Goal: Check status: Check status

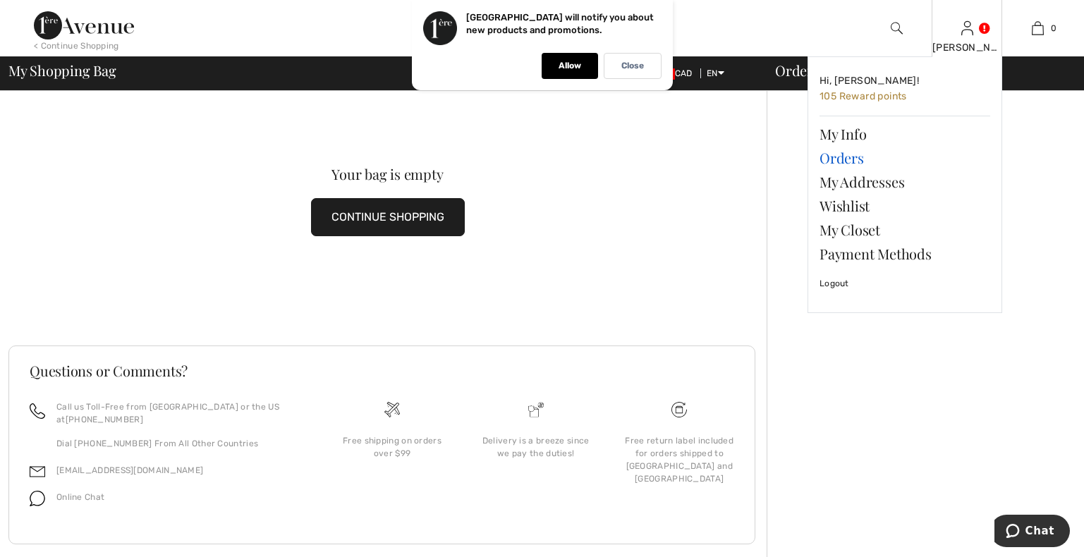
click at [835, 154] on link "Orders" at bounding box center [905, 158] width 171 height 24
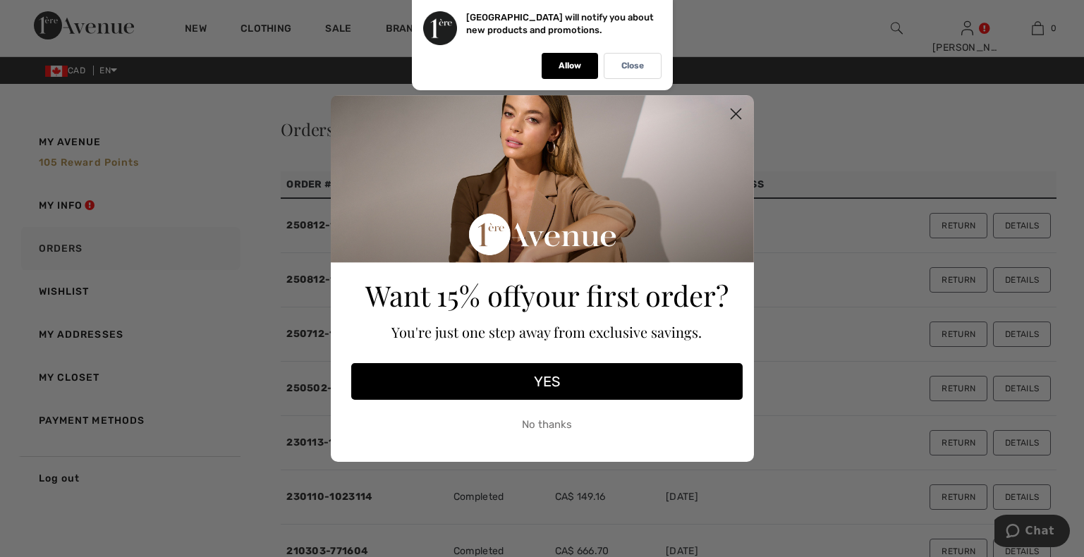
click at [734, 113] on circle "Close dialog" at bounding box center [735, 113] width 23 height 23
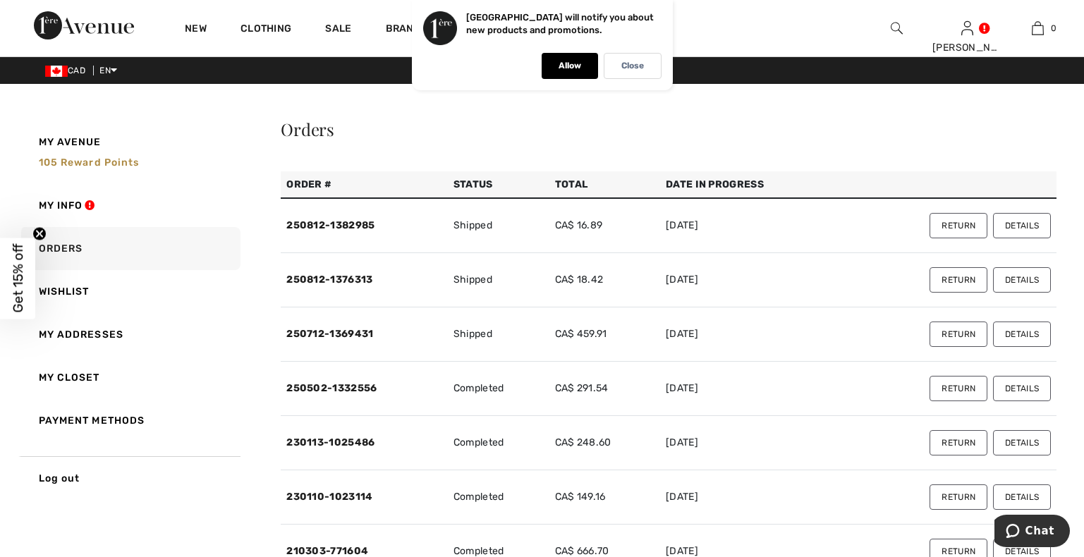
click at [1029, 277] on button "Details" at bounding box center [1022, 279] width 58 height 25
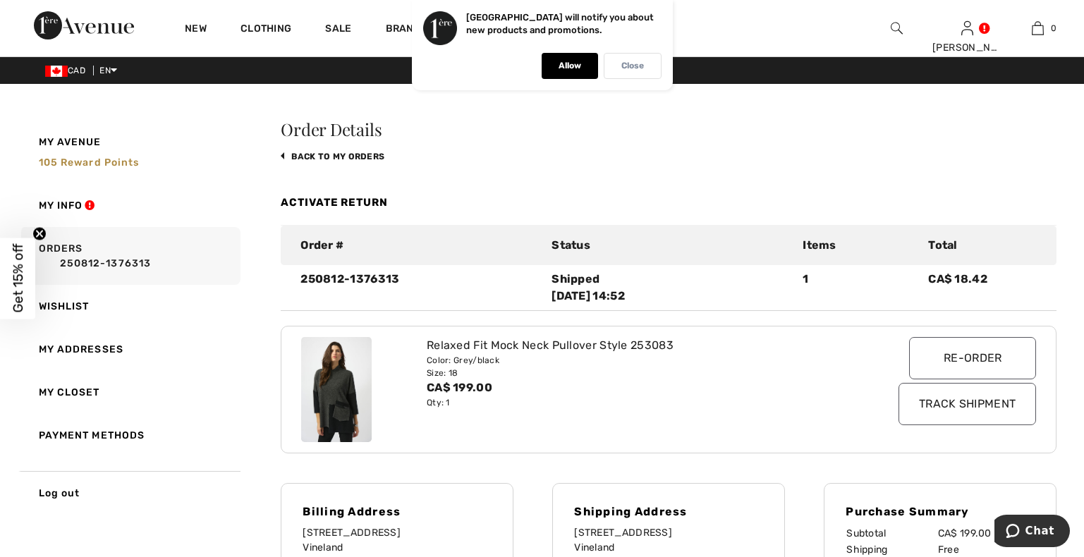
click at [628, 63] on p "Close" at bounding box center [632, 66] width 23 height 11
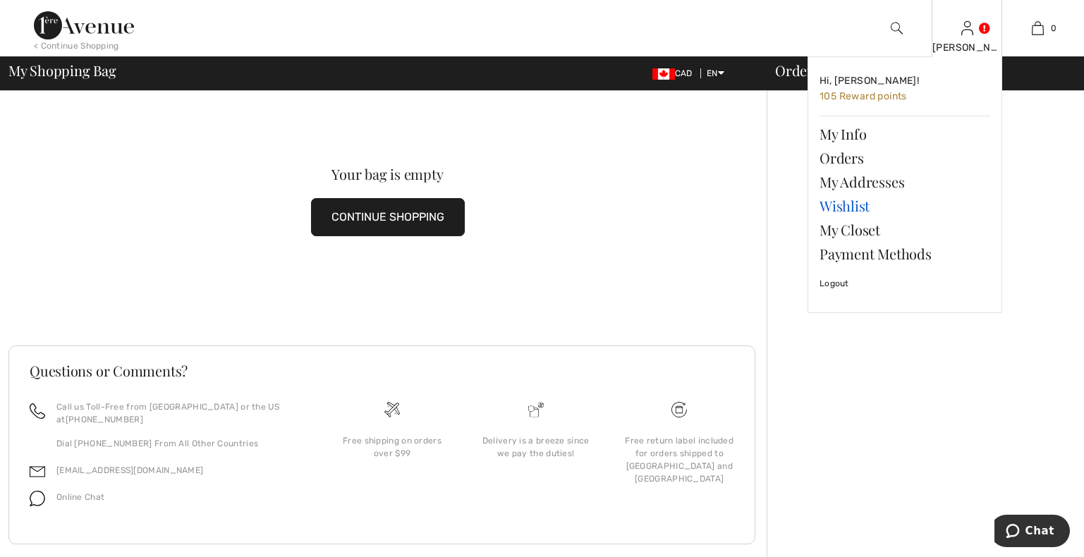
click at [838, 209] on link "Wishlist" at bounding box center [905, 206] width 171 height 24
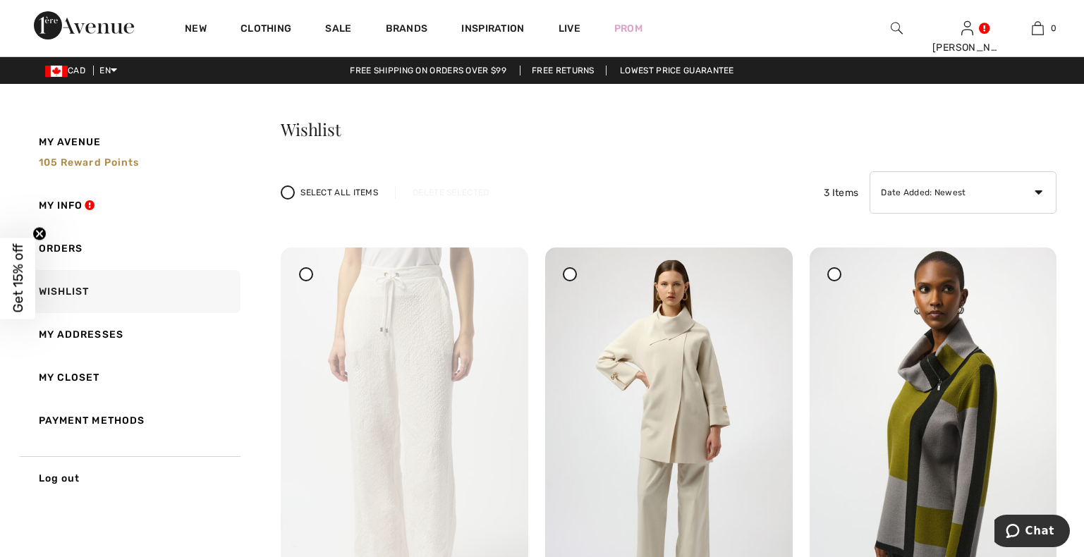
click at [834, 270] on div at bounding box center [834, 274] width 14 height 14
click at [835, 272] on icon at bounding box center [835, 274] width 6 height 6
click at [64, 249] on link "Orders" at bounding box center [129, 248] width 222 height 43
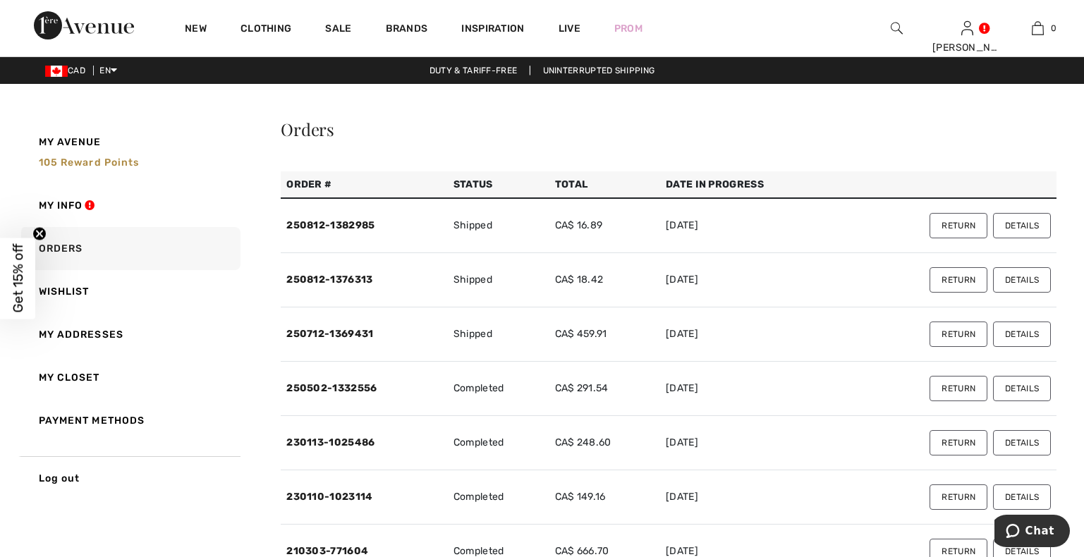
click at [962, 285] on button "Return" at bounding box center [959, 279] width 58 height 25
